Goal: Complete Application Form: Complete application form

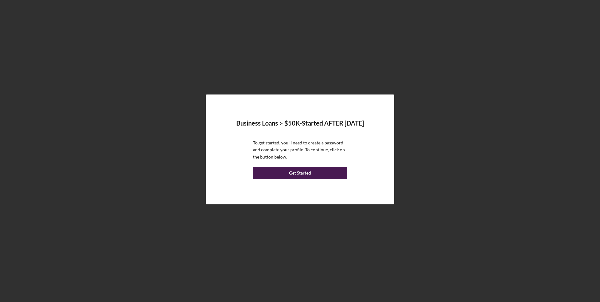
click at [304, 174] on div "Get Started" at bounding box center [300, 173] width 22 height 13
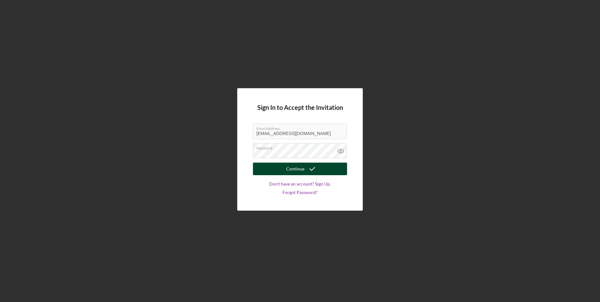
click at [289, 168] on div "Continue" at bounding box center [295, 169] width 18 height 13
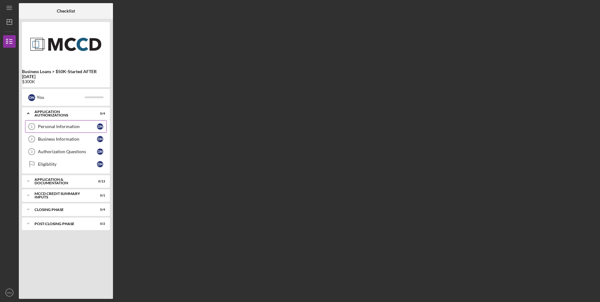
click at [60, 126] on div "Personal Information" at bounding box center [67, 126] width 59 height 5
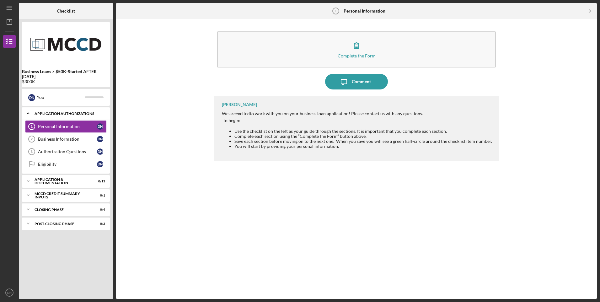
click at [64, 113] on div "Application Authorizations" at bounding box center [69, 114] width 68 height 4
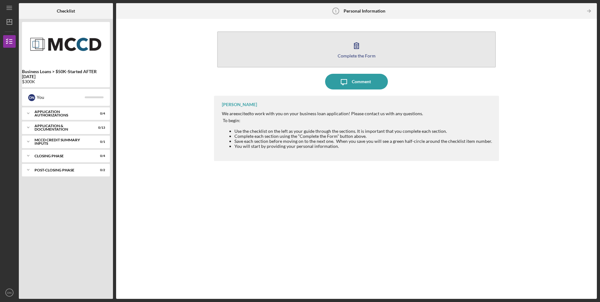
click at [357, 46] on icon "button" at bounding box center [356, 46] width 4 height 6
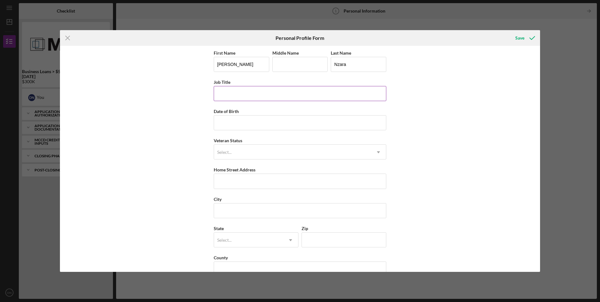
click at [235, 95] on input "Job Title" at bounding box center [300, 93] width 173 height 15
type input "C"
type input "Chief Executive Officer"
click at [246, 123] on input "Date of Birth" at bounding box center [300, 122] width 173 height 15
type input "01/03/1965"
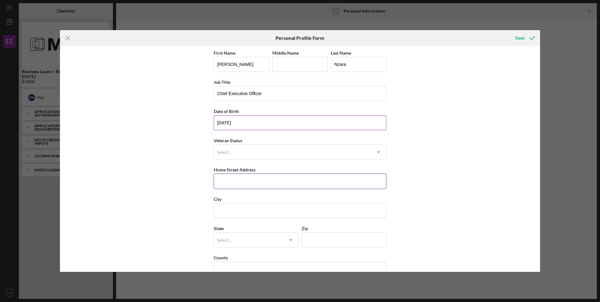
type input "3009 Nicollet Ave, Minneapolis, MN55408"
type input "Minneapolis"
type input "55408"
type input "MN"
click at [299, 181] on input "3009 Nicollet Ave, Minneapolis, MN55408" at bounding box center [300, 181] width 173 height 15
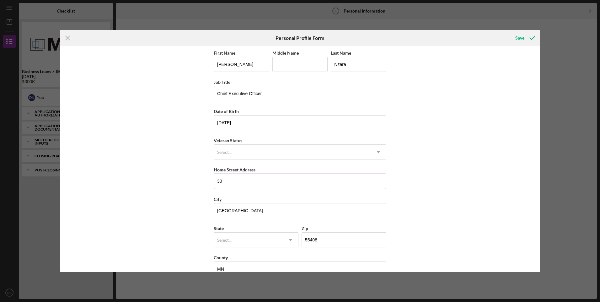
type input "3"
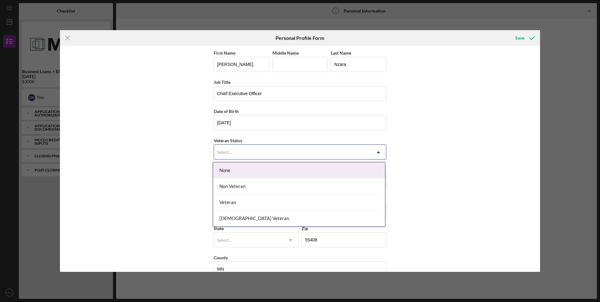
click at [378, 152] on use at bounding box center [378, 152] width 3 height 2
click at [225, 170] on div "None" at bounding box center [299, 170] width 172 height 16
click at [378, 151] on icon "Icon/Dropdown Arrow" at bounding box center [378, 152] width 15 height 15
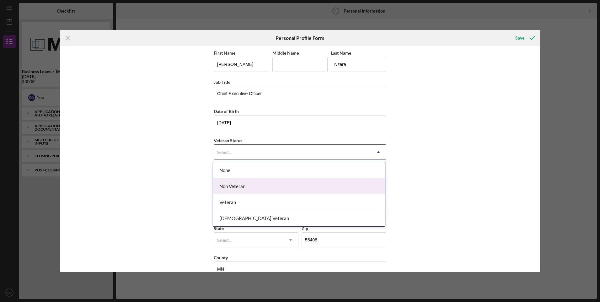
click at [240, 187] on div "Non Veteran" at bounding box center [299, 186] width 172 height 16
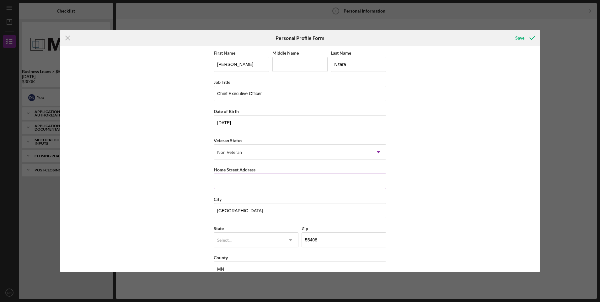
click at [247, 185] on input "Home Street Address" at bounding box center [300, 181] width 173 height 15
type input "8243 Tyler Street NE"
type input "Gova"
click at [252, 213] on input "Minneapolis" at bounding box center [300, 210] width 173 height 15
type input "M"
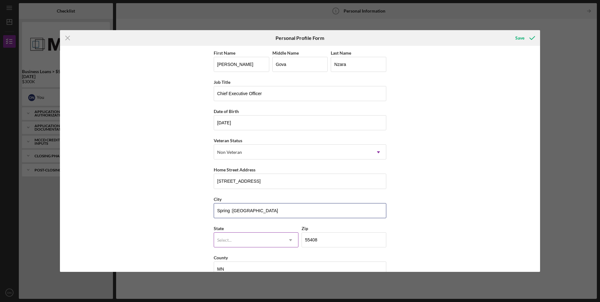
type input "Spring :Lake Park"
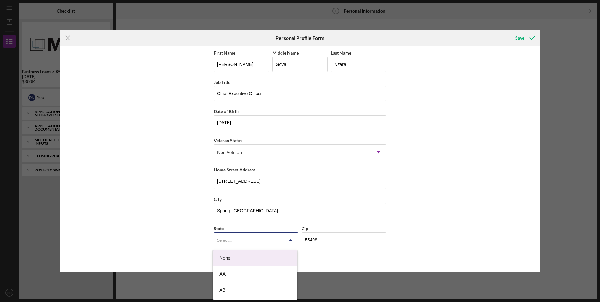
click at [221, 240] on div "Select..." at bounding box center [224, 240] width 14 height 5
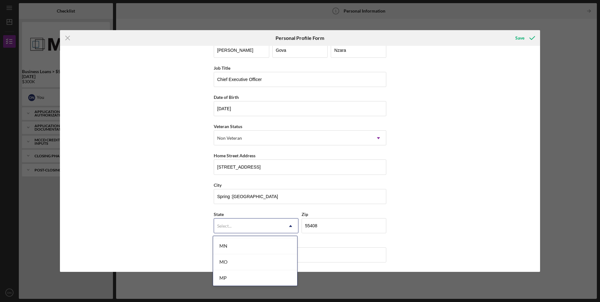
scroll to position [534, 0]
click at [226, 254] on div "MN" at bounding box center [255, 255] width 84 height 16
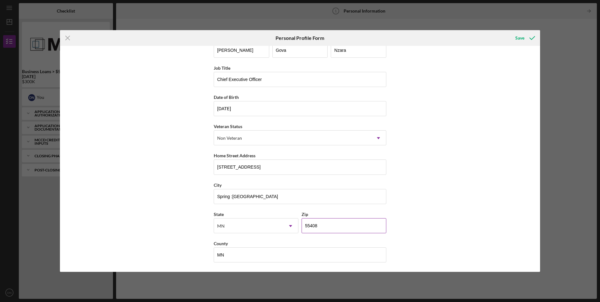
click at [325, 227] on input "55408" at bounding box center [344, 225] width 85 height 15
type input "55432"
click at [449, 218] on div "First Name Dominic Middle Name Gova Last Name Nzara Job Title Chief Executive O…" at bounding box center [300, 159] width 480 height 226
click at [227, 257] on input "MN" at bounding box center [300, 254] width 173 height 15
type input "M"
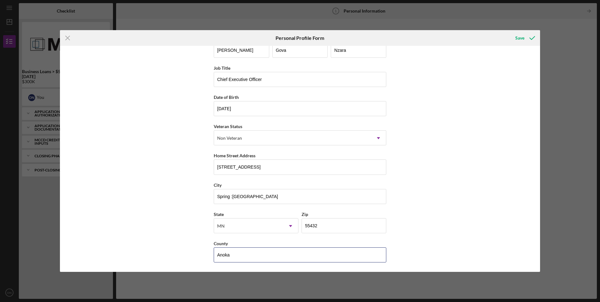
type input "Anoka"
click at [470, 206] on div "First Name Dominic Middle Name Gova Last Name Nzara Job Title Chief Executive O…" at bounding box center [300, 159] width 480 height 226
type input "G"
click at [466, 122] on div "First Name Dominic Middle Name Last Name Nzara Job Title Chief Executive Office…" at bounding box center [300, 159] width 480 height 226
click at [522, 37] on div "Save" at bounding box center [520, 38] width 9 height 13
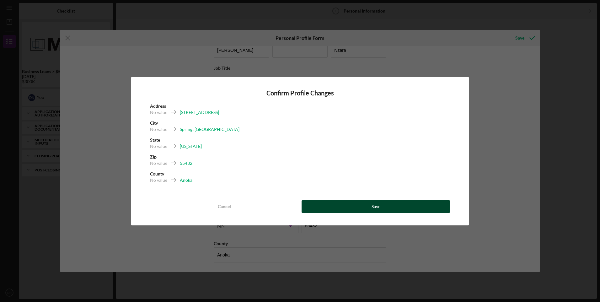
click at [386, 206] on button "Save" at bounding box center [376, 206] width 149 height 13
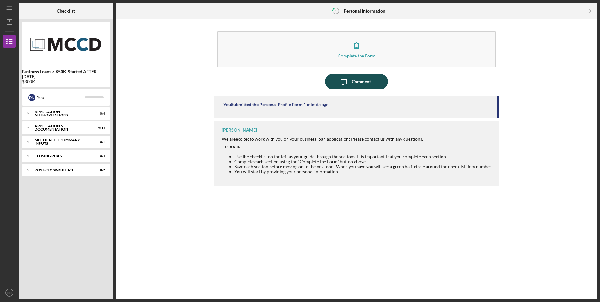
click at [354, 78] on div "Comment" at bounding box center [361, 82] width 19 height 16
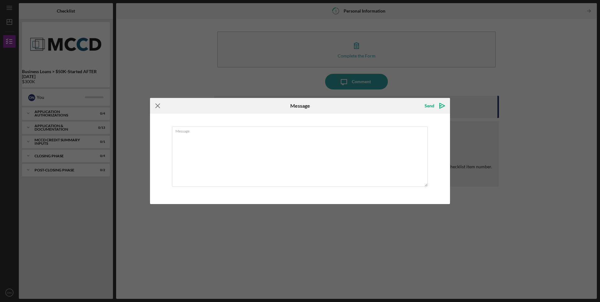
click at [158, 105] on icon "Icon/Menu Close" at bounding box center [158, 106] width 16 height 16
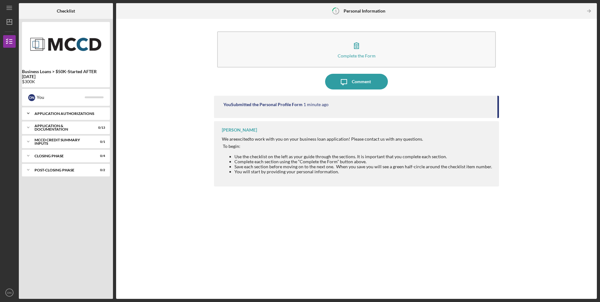
click at [49, 114] on div "Application Authorizations" at bounding box center [69, 114] width 68 height 4
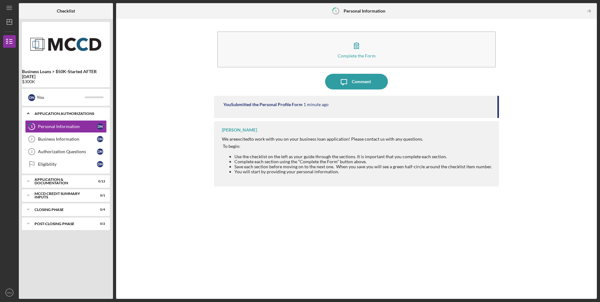
click at [53, 112] on div "Application Authorizations" at bounding box center [69, 114] width 68 height 4
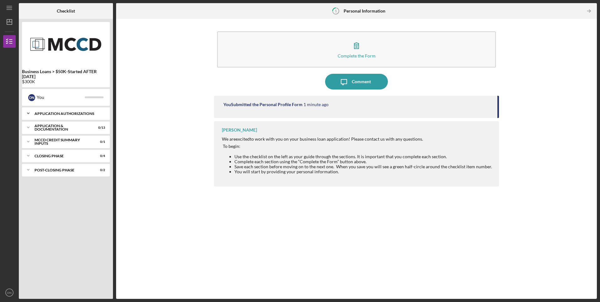
click at [55, 114] on div "Application Authorizations" at bounding box center [69, 114] width 68 height 4
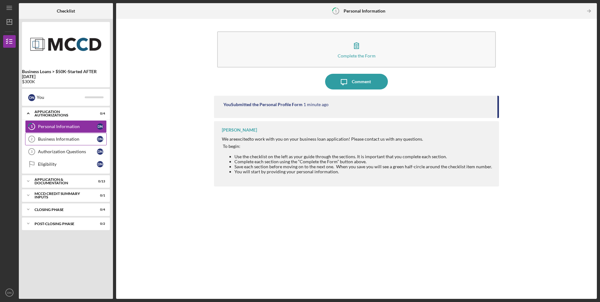
click at [60, 138] on div "Business Information" at bounding box center [67, 139] width 59 height 5
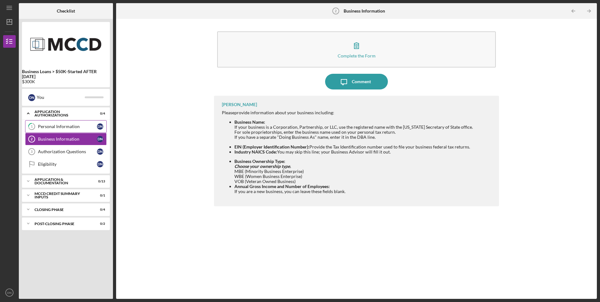
click at [66, 126] on div "Personal Information" at bounding box center [67, 126] width 59 height 5
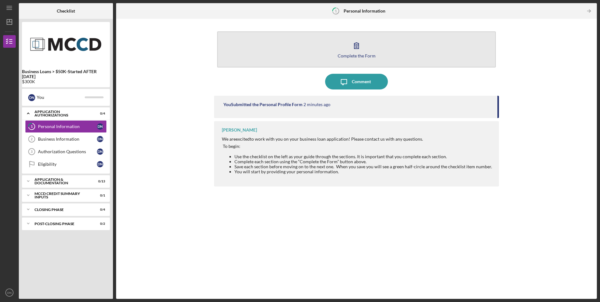
click at [355, 49] on icon "button" at bounding box center [357, 46] width 16 height 16
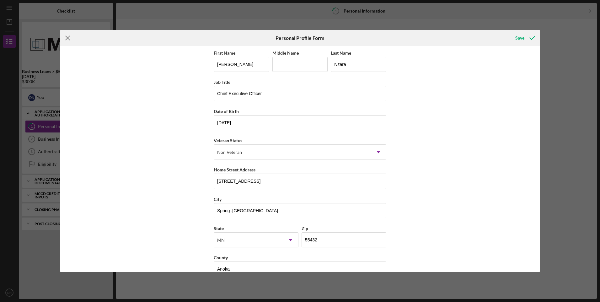
click at [68, 37] on icon "Icon/Menu Close" at bounding box center [68, 38] width 16 height 16
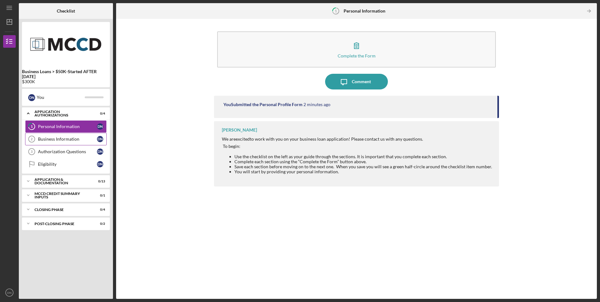
click at [51, 138] on div "Business Information" at bounding box center [67, 139] width 59 height 5
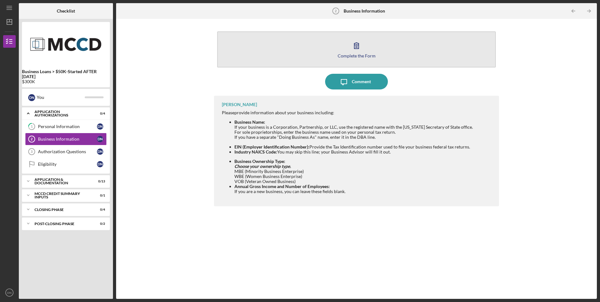
click at [358, 46] on icon "button" at bounding box center [357, 46] width 16 height 16
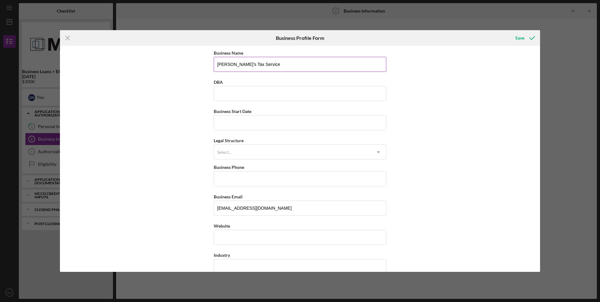
click at [269, 67] on input "Dominic's Tax Service" at bounding box center [300, 64] width 173 height 15
type input "D"
type input "D&T TAX AND ACCOUNTING LLC"
click at [255, 95] on input "DBA" at bounding box center [300, 93] width 173 height 15
type input "Dominic's Tax Service"
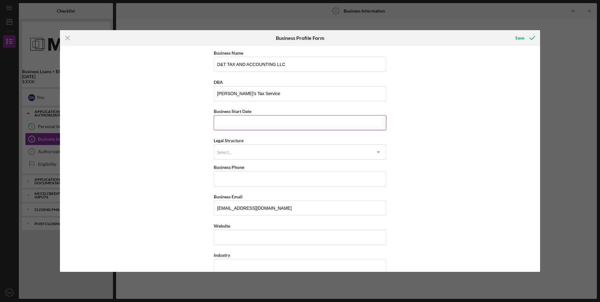
click at [236, 125] on input "Business Start Date" at bounding box center [300, 122] width 173 height 15
click at [378, 152] on icon "Icon/Dropdown Arrow" at bounding box center [378, 152] width 15 height 15
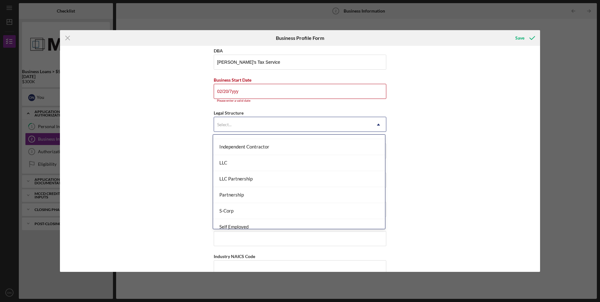
scroll to position [94, 0]
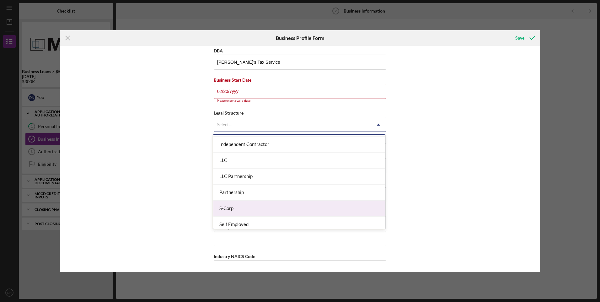
click at [309, 211] on div "S-Corp" at bounding box center [299, 209] width 172 height 16
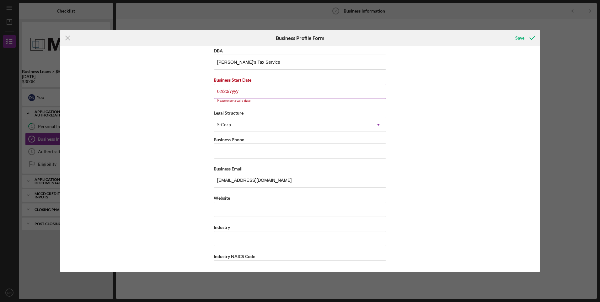
click at [252, 92] on input "02/20/7yyy" at bounding box center [300, 91] width 173 height 15
click at [252, 93] on input "02/20/7yyy" at bounding box center [300, 91] width 173 height 15
type input "0m/dd/yyyy"
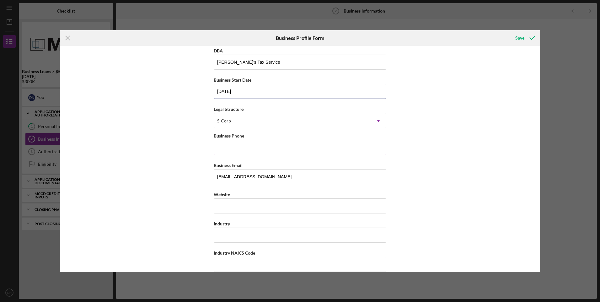
type input "03/28/2007"
click at [269, 147] on input "Business Phone" at bounding box center [300, 147] width 173 height 15
type input "(612) 703-8989"
type input "3009 Nicollet Ave, Minneapolis, MN55408"
type input "Minneapolis"
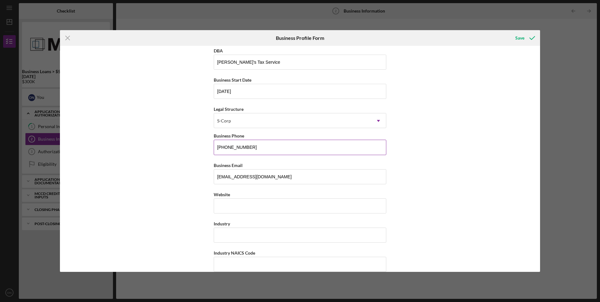
type input "55408"
type input "MN"
click at [248, 205] on input "Website" at bounding box center [300, 205] width 173 height 15
type input "www.dominictaxservice.com"
click at [250, 237] on input "Industry" at bounding box center [300, 235] width 173 height 15
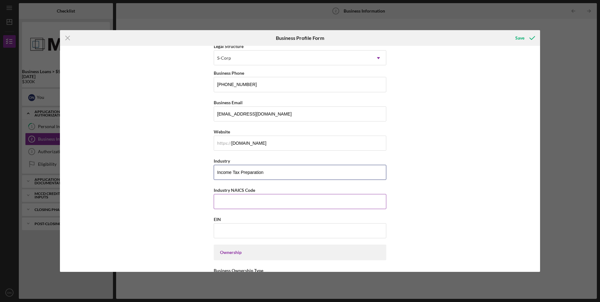
type input "Income Tax Preparation"
click at [247, 203] on input "Industry NAICS Code" at bounding box center [300, 201] width 173 height 15
type input "541213"
click at [239, 234] on input "EIN" at bounding box center [300, 230] width 173 height 15
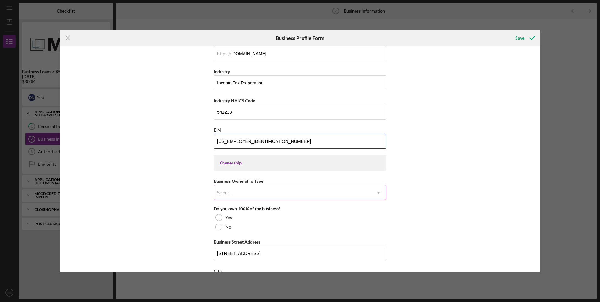
scroll to position [220, 0]
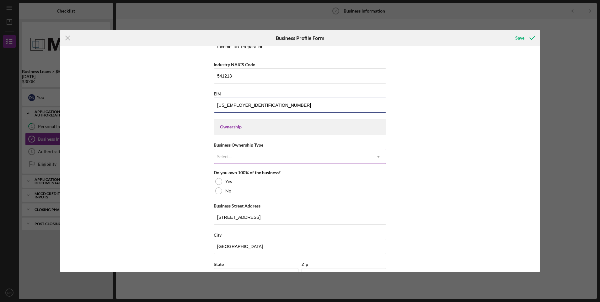
type input "06-1810620"
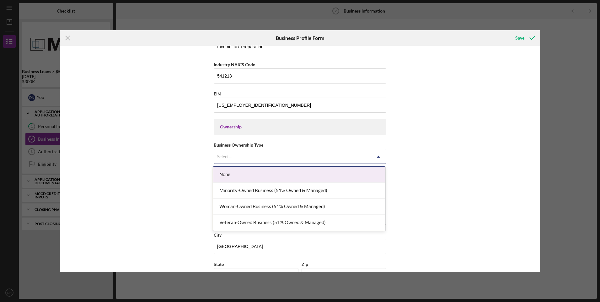
click at [378, 156] on icon "Icon/Dropdown Arrow" at bounding box center [378, 156] width 15 height 15
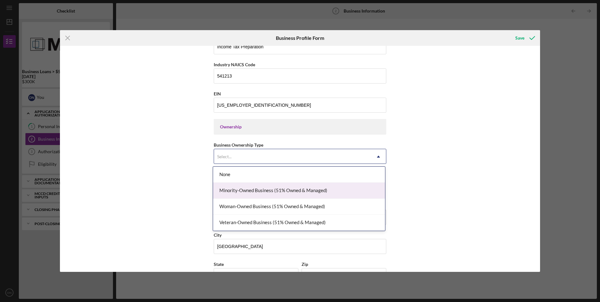
click at [282, 191] on div "Minority-Owned Business (51% Owned & Managed)" at bounding box center [299, 191] width 172 height 16
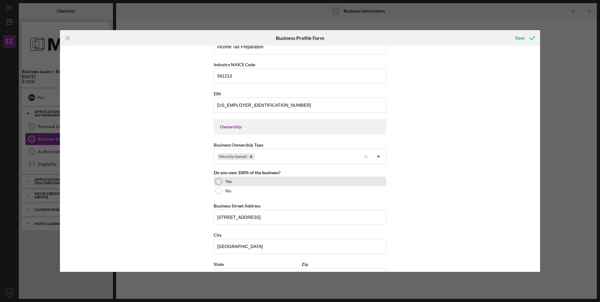
click at [218, 181] on div at bounding box center [218, 181] width 7 height 7
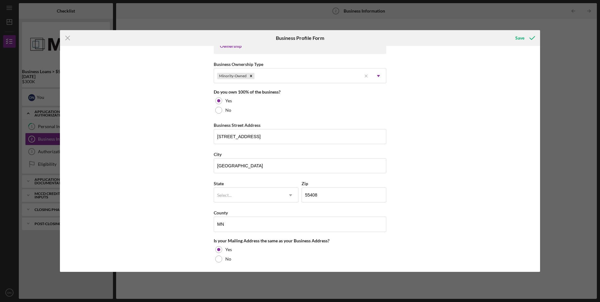
scroll to position [314, 0]
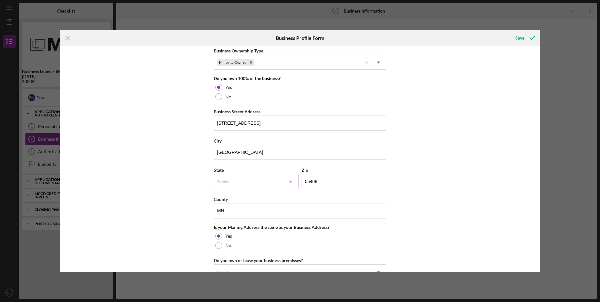
click at [290, 181] on use at bounding box center [290, 182] width 3 height 2
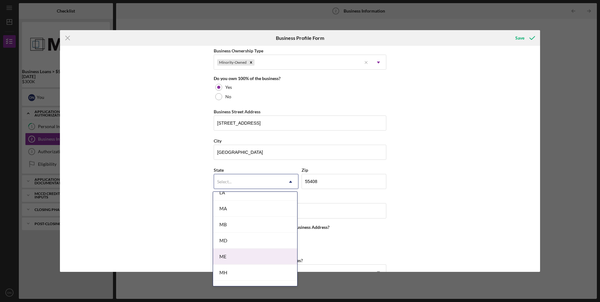
scroll to position [502, 0]
click at [228, 243] on div "MN" at bounding box center [255, 242] width 84 height 16
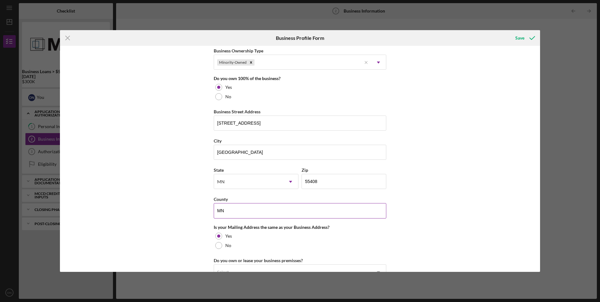
click at [230, 212] on input "MN" at bounding box center [300, 210] width 173 height 15
type input "M"
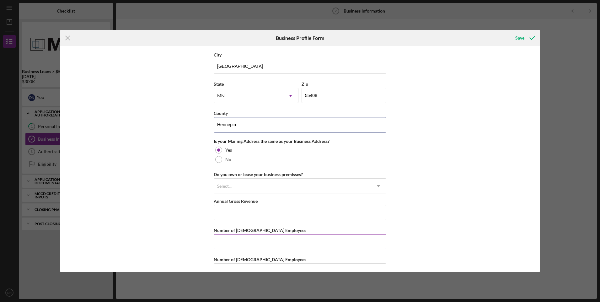
scroll to position [408, 0]
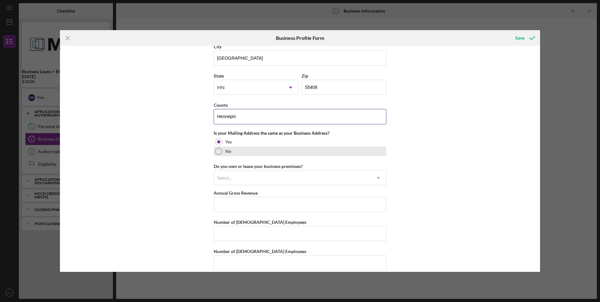
type input "Hennepin"
click at [218, 152] on div at bounding box center [218, 151] width 7 height 7
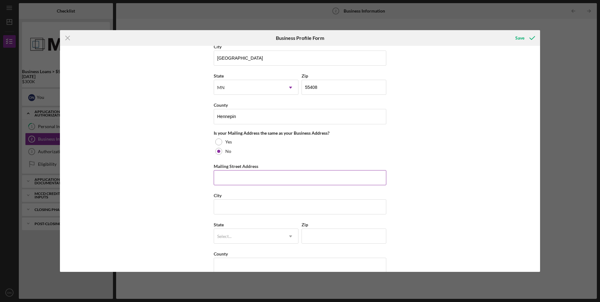
click at [229, 178] on input "Mailing Street Address" at bounding box center [300, 177] width 173 height 15
type input "PO Box 28490"
type input "CRYSTAL, MINNESOTA"
type input "55428"
type input "MN"
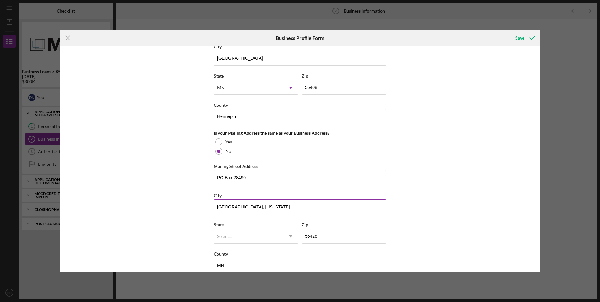
click at [269, 207] on input "CRYSTAL, MINNESOTA" at bounding box center [300, 206] width 173 height 15
type input "CRYSTAL,"
click at [222, 235] on div "Select..." at bounding box center [224, 236] width 14 height 5
click at [292, 236] on icon "Icon/Dropdown Arrow" at bounding box center [290, 236] width 15 height 15
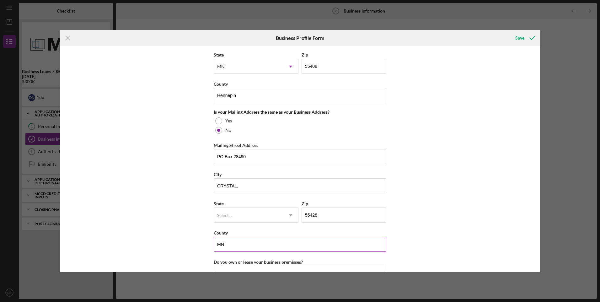
scroll to position [440, 0]
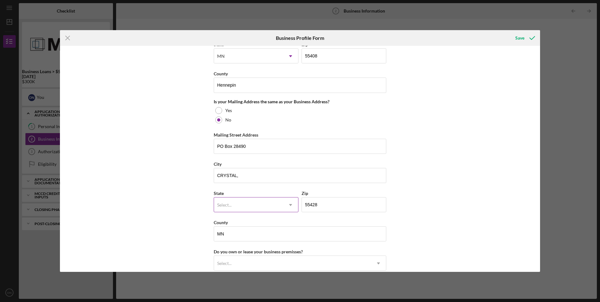
click at [290, 203] on icon "Icon/Dropdown Arrow" at bounding box center [290, 205] width 15 height 15
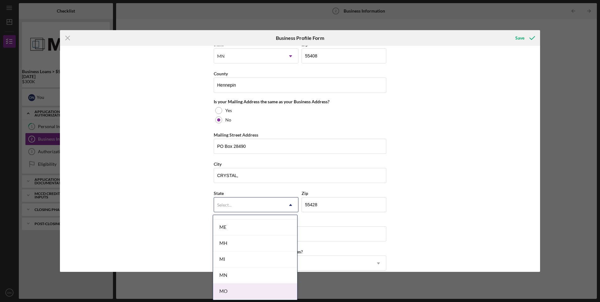
scroll to position [502, 0]
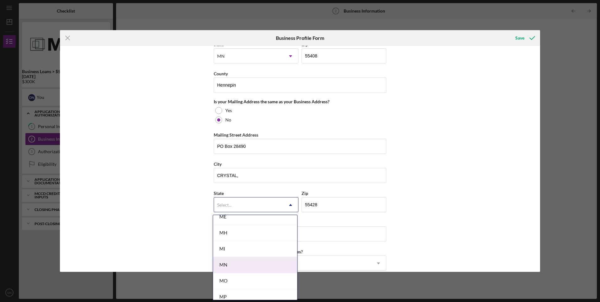
click at [219, 263] on div "MN" at bounding box center [255, 265] width 84 height 16
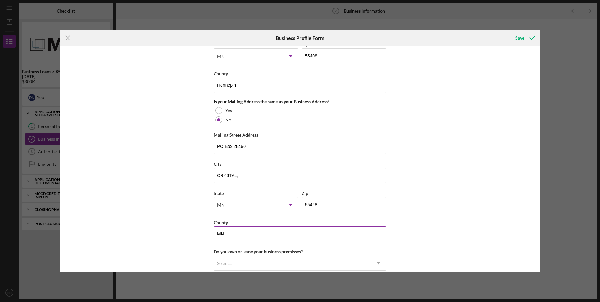
click at [226, 234] on input "MN" at bounding box center [300, 233] width 173 height 15
type input "M"
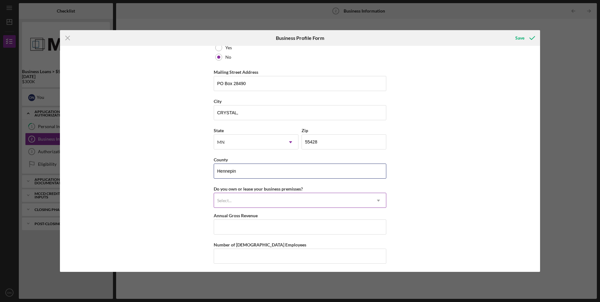
type input "Hennepin"
click at [378, 200] on use at bounding box center [378, 201] width 3 height 2
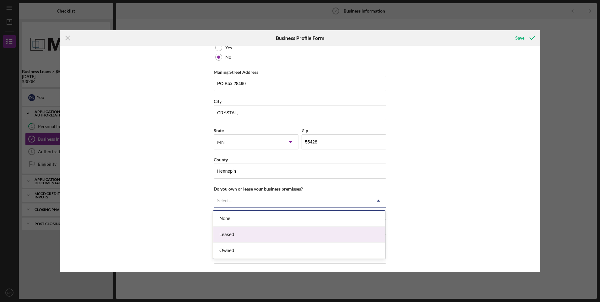
click at [229, 235] on div "Leased" at bounding box center [299, 235] width 172 height 16
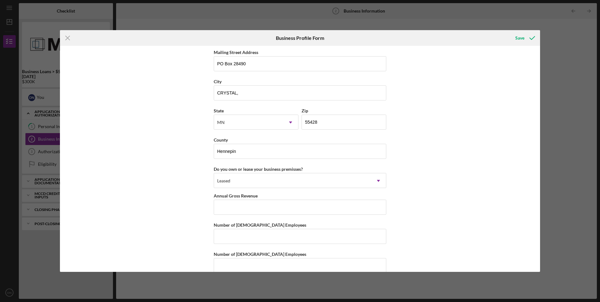
scroll to position [533, 0]
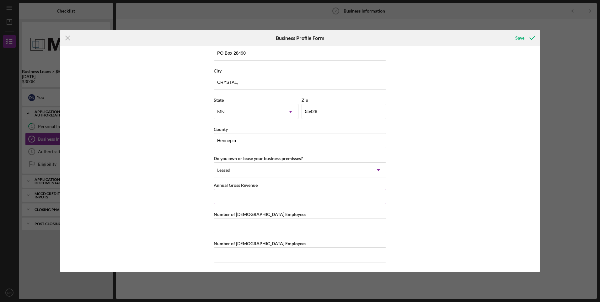
click at [248, 198] on input "Annual Gross Revenue" at bounding box center [300, 196] width 173 height 15
click at [181, 88] on div "Business Name D&T TAX AND ACCOUNTING LLC DBA Dominic's Tax Service Business Sta…" at bounding box center [300, 159] width 480 height 226
click at [252, 196] on input "Annual Gross Revenue" at bounding box center [300, 196] width 173 height 15
type input "$696,539"
click at [259, 227] on input "Number of Full-Time Employees" at bounding box center [300, 225] width 173 height 15
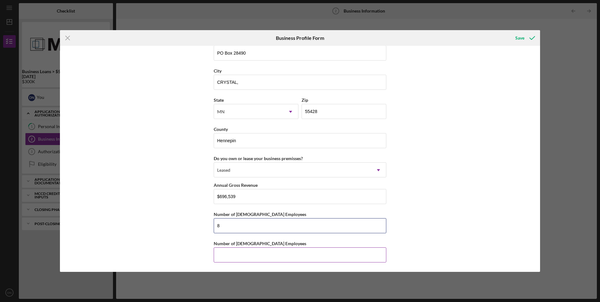
type input "8"
click at [256, 258] on input "Number of Part-Time Employees" at bounding box center [300, 254] width 173 height 15
type input "2"
click at [520, 38] on div "Save" at bounding box center [520, 38] width 9 height 13
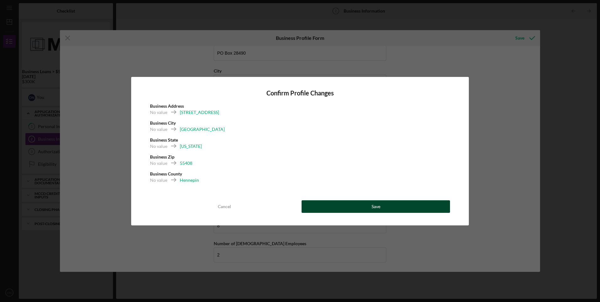
click at [373, 205] on div "Save" at bounding box center [376, 206] width 9 height 13
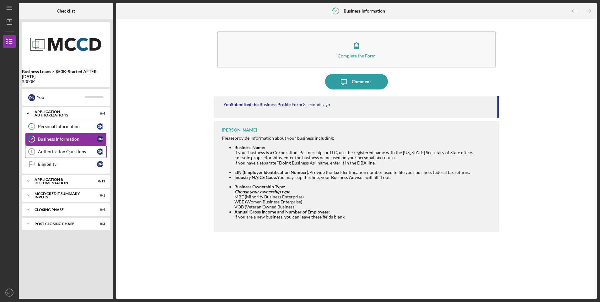
click at [61, 151] on div "Authorization Questions" at bounding box center [67, 151] width 59 height 5
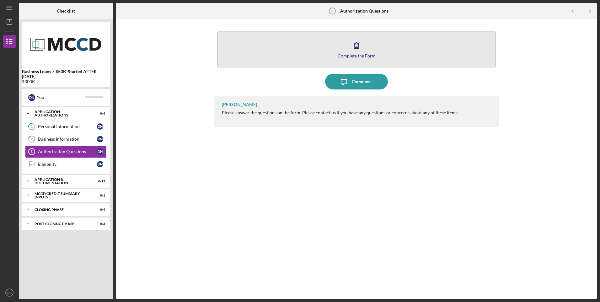
click at [358, 46] on icon "button" at bounding box center [356, 46] width 4 height 6
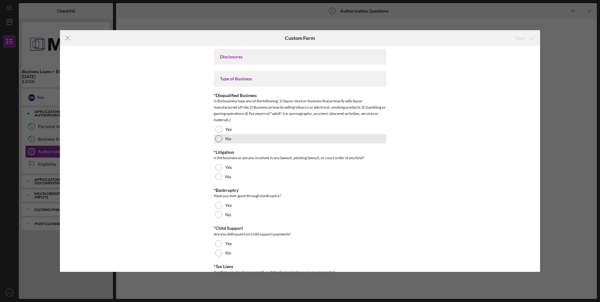
click at [218, 139] on div at bounding box center [218, 138] width 7 height 7
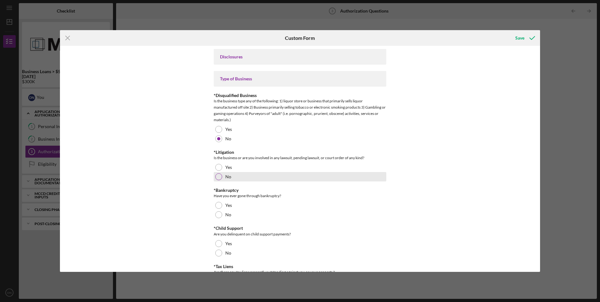
click at [218, 176] on div at bounding box center [218, 176] width 7 height 7
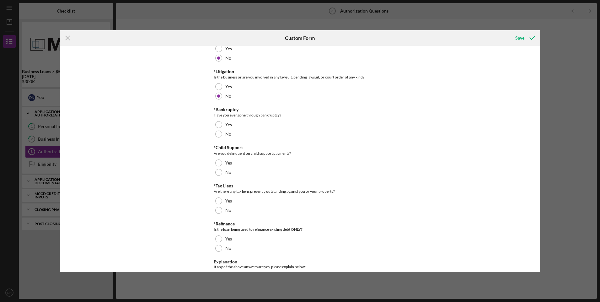
scroll to position [94, 0]
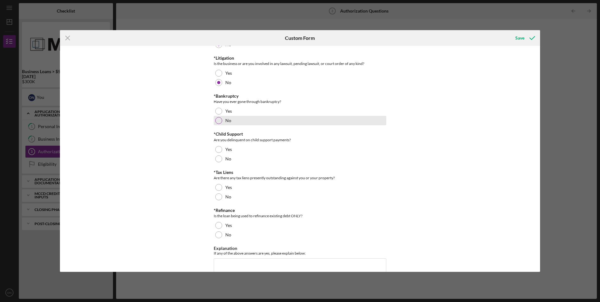
click at [217, 122] on div at bounding box center [218, 120] width 7 height 7
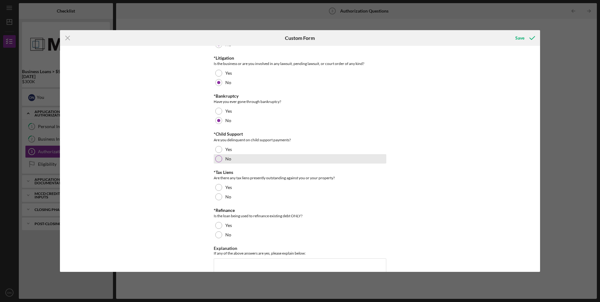
click at [219, 158] on div at bounding box center [218, 158] width 7 height 7
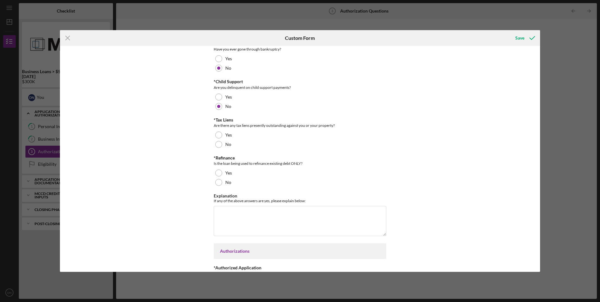
scroll to position [157, 0]
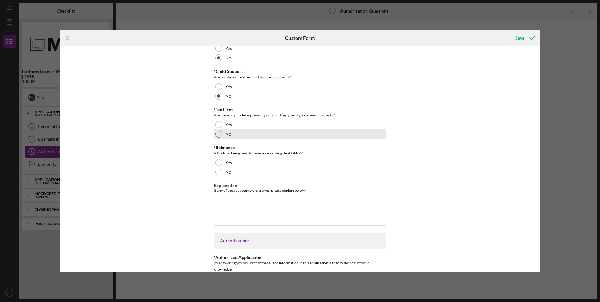
click at [217, 133] on div at bounding box center [218, 134] width 7 height 7
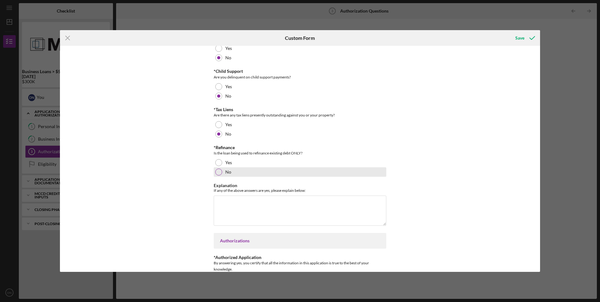
click at [218, 172] on div at bounding box center [218, 172] width 7 height 7
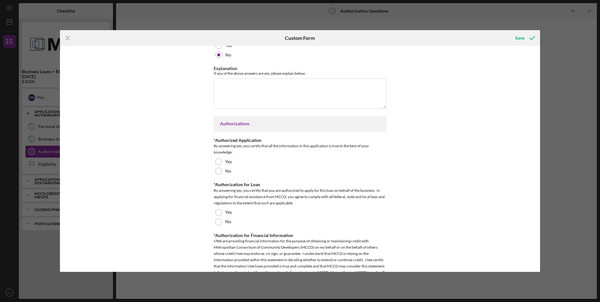
scroll to position [283, 0]
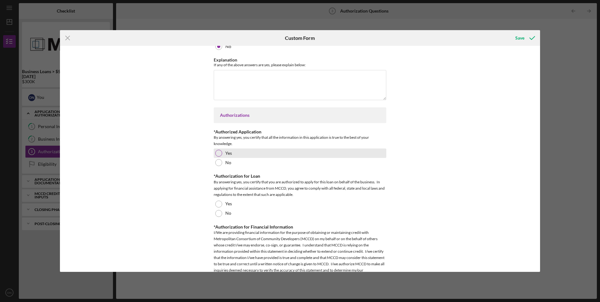
click at [218, 152] on div at bounding box center [218, 153] width 7 height 7
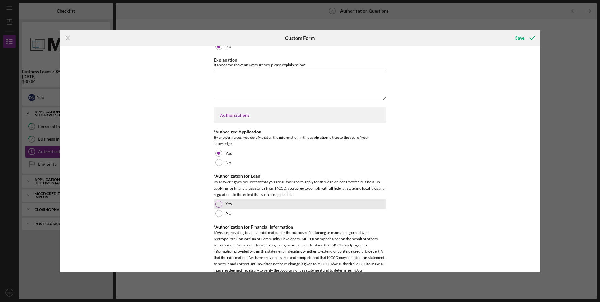
click at [218, 204] on div at bounding box center [218, 204] width 7 height 7
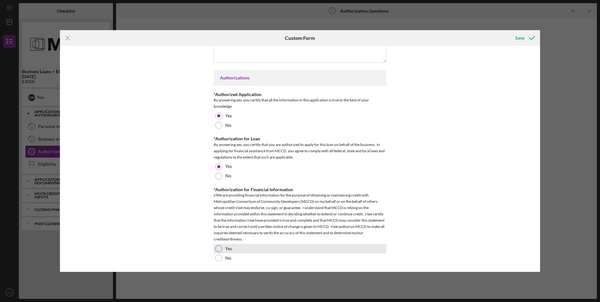
click at [220, 248] on div at bounding box center [218, 248] width 7 height 7
click at [517, 38] on div "Save" at bounding box center [520, 38] width 9 height 13
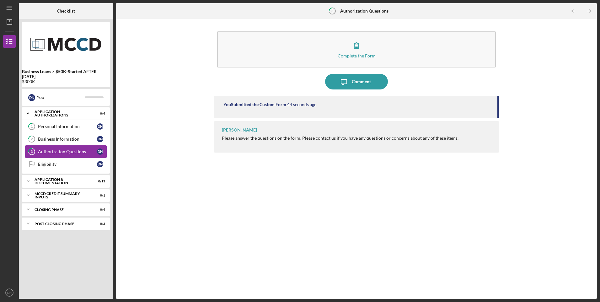
click at [64, 152] on div "Authorization Questions" at bounding box center [67, 151] width 59 height 5
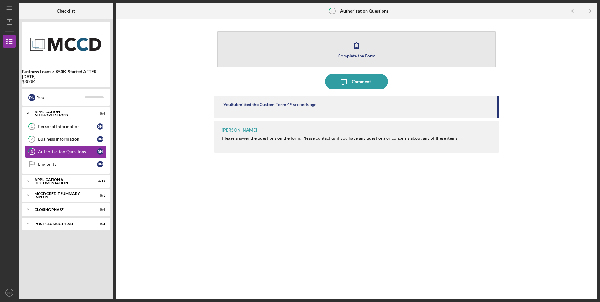
click at [355, 45] on icon "button" at bounding box center [356, 46] width 4 height 6
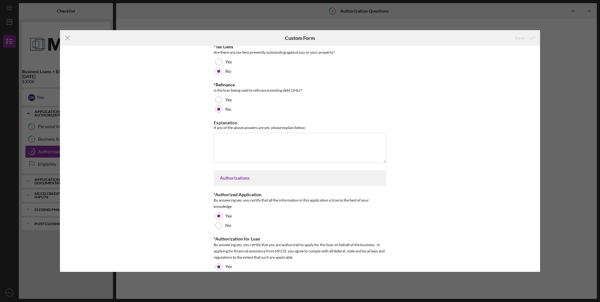
scroll to position [320, 0]
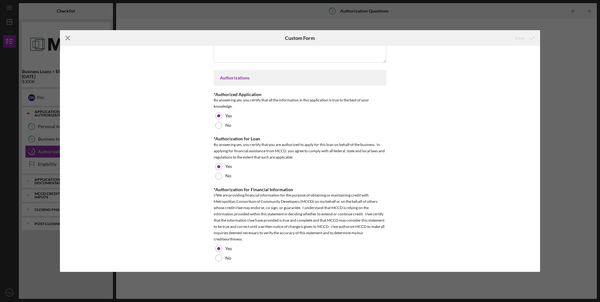
click at [67, 36] on icon "Icon/Menu Close" at bounding box center [68, 38] width 16 height 16
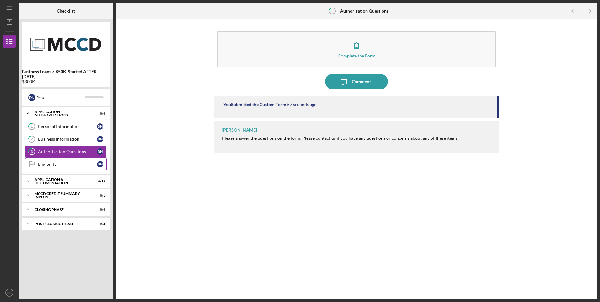
click at [52, 165] on div "Eligibility" at bounding box center [67, 164] width 59 height 5
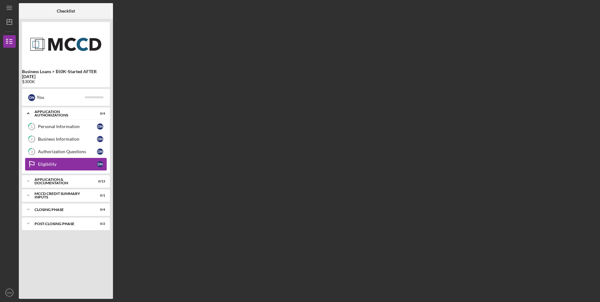
click at [52, 165] on div "Eligibility" at bounding box center [67, 164] width 59 height 5
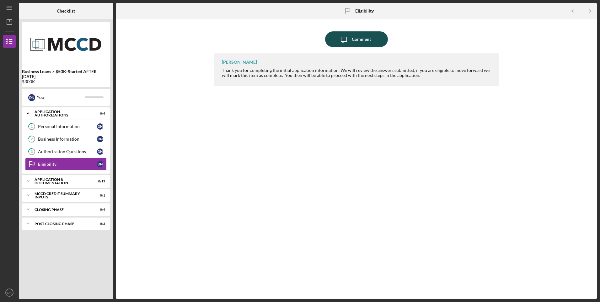
click at [359, 39] on div "Comment" at bounding box center [361, 39] width 19 height 16
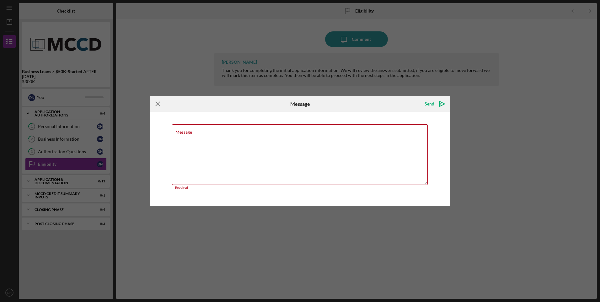
click at [154, 105] on icon "Icon/Menu Close" at bounding box center [158, 104] width 16 height 16
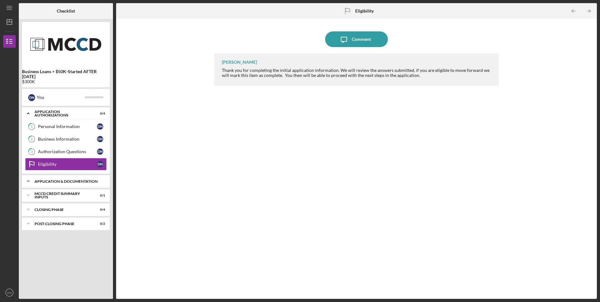
click at [53, 181] on div "Application & Documentation" at bounding box center [69, 182] width 68 height 4
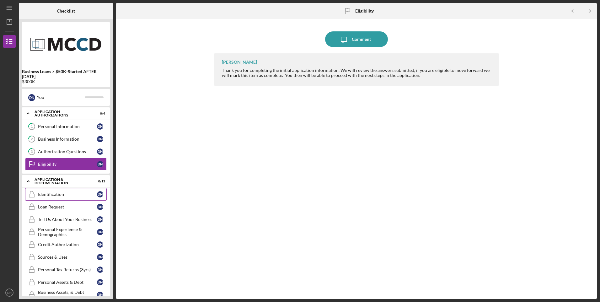
click at [45, 193] on div "Identification" at bounding box center [67, 194] width 59 height 5
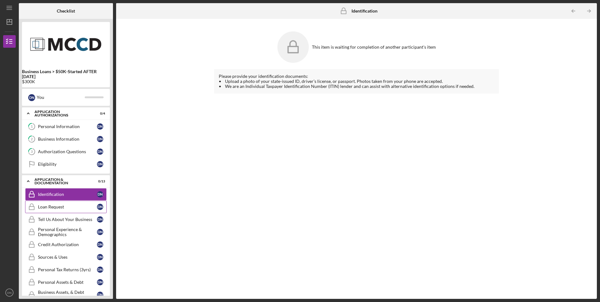
click at [59, 208] on div "Loan Request" at bounding box center [67, 206] width 59 height 5
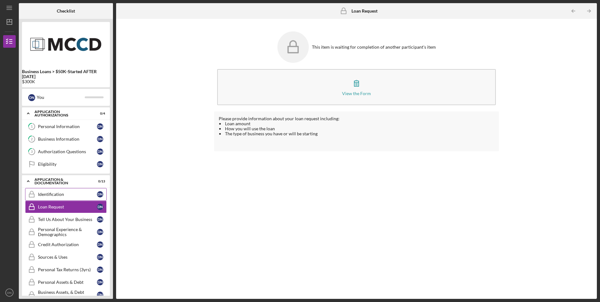
click at [51, 194] on div "Identification" at bounding box center [67, 194] width 59 height 5
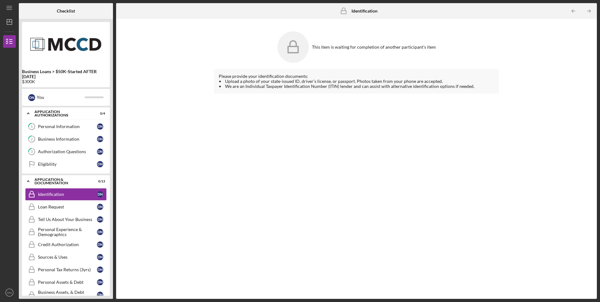
click at [293, 47] on rect at bounding box center [293, 49] width 10 height 6
click at [300, 85] on div "Please provide your identification documents: • Upload a photo of your state-is…" at bounding box center [356, 81] width 275 height 15
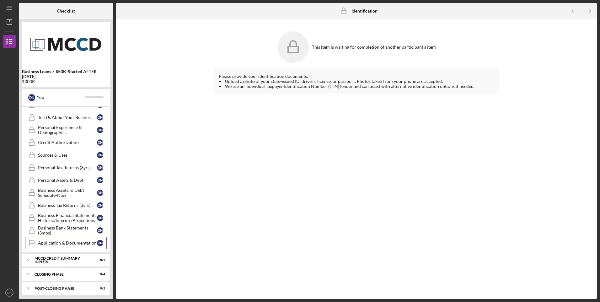
scroll to position [104, 0]
click at [11, 9] on icon "Icon/Menu" at bounding box center [10, 8] width 14 height 14
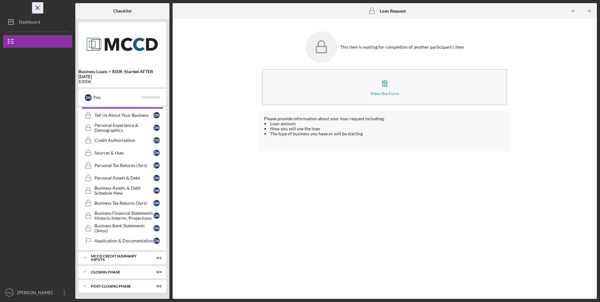
click at [38, 6] on icon "Icon/Menu Close" at bounding box center [38, 8] width 14 height 14
